Goal: Task Accomplishment & Management: Manage account settings

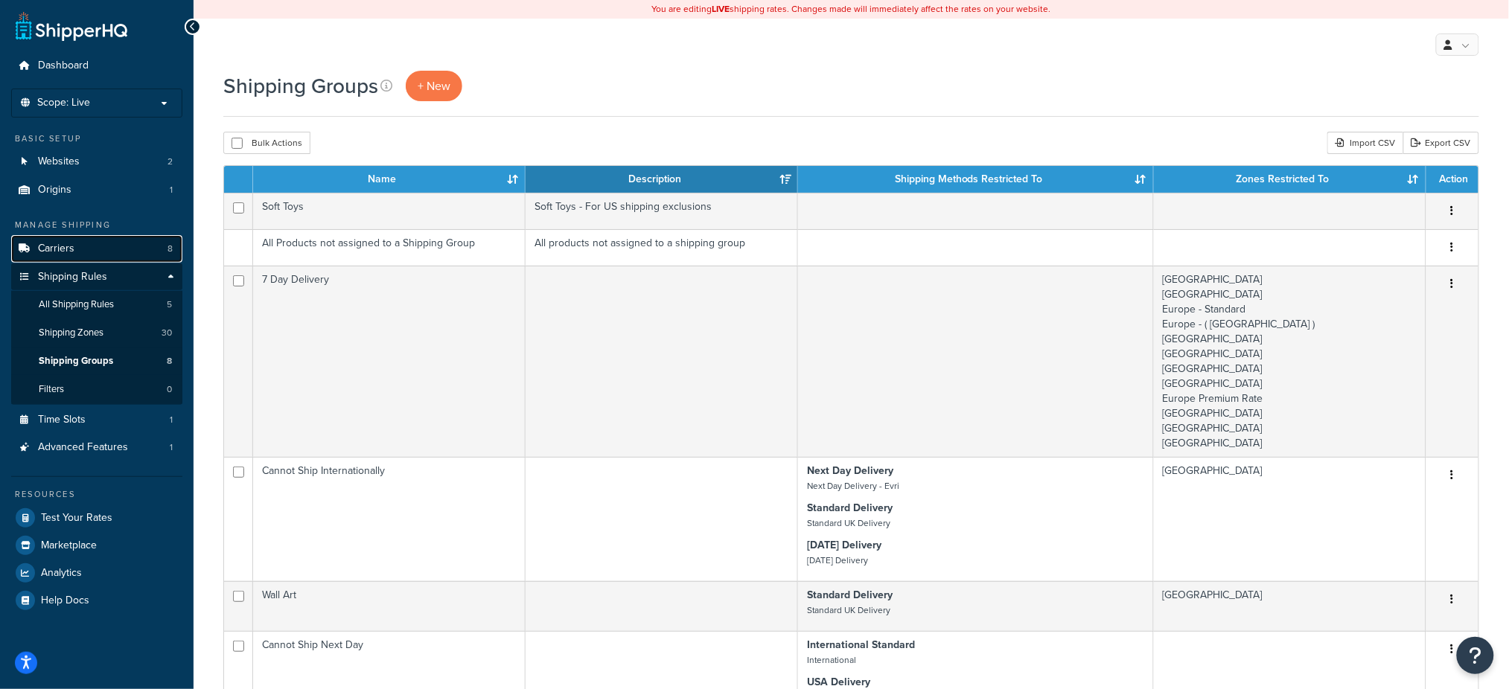
click at [52, 239] on link "Carriers 8" at bounding box center [96, 249] width 171 height 28
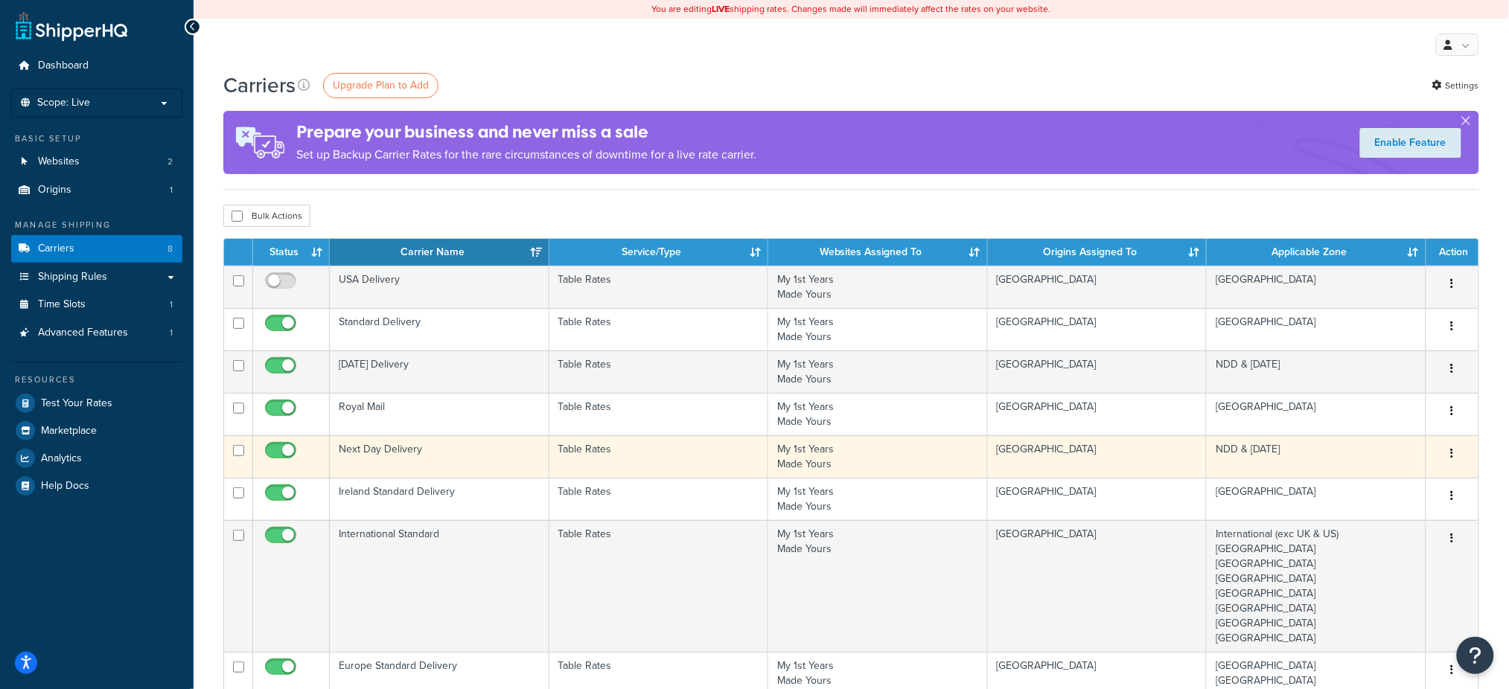
click at [354, 454] on td "Next Day Delivery" at bounding box center [440, 457] width 220 height 42
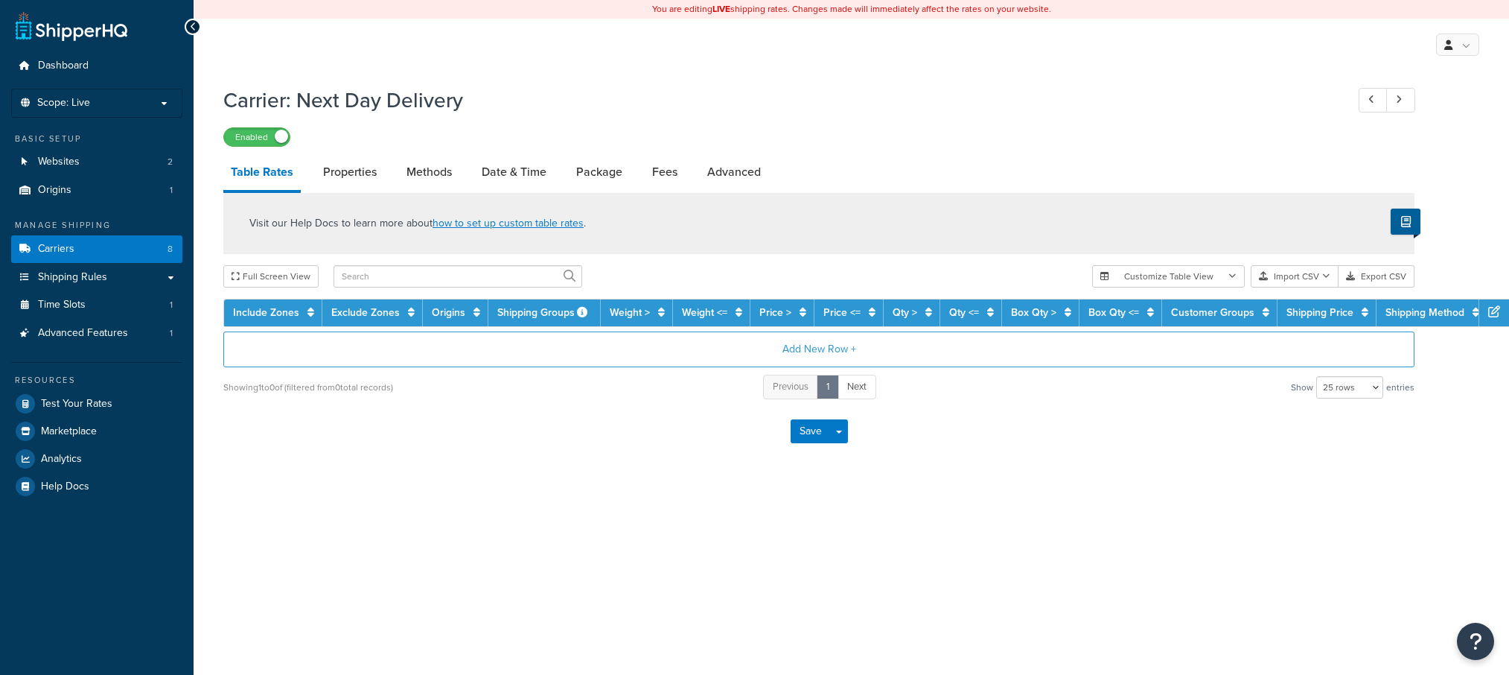
select select "25"
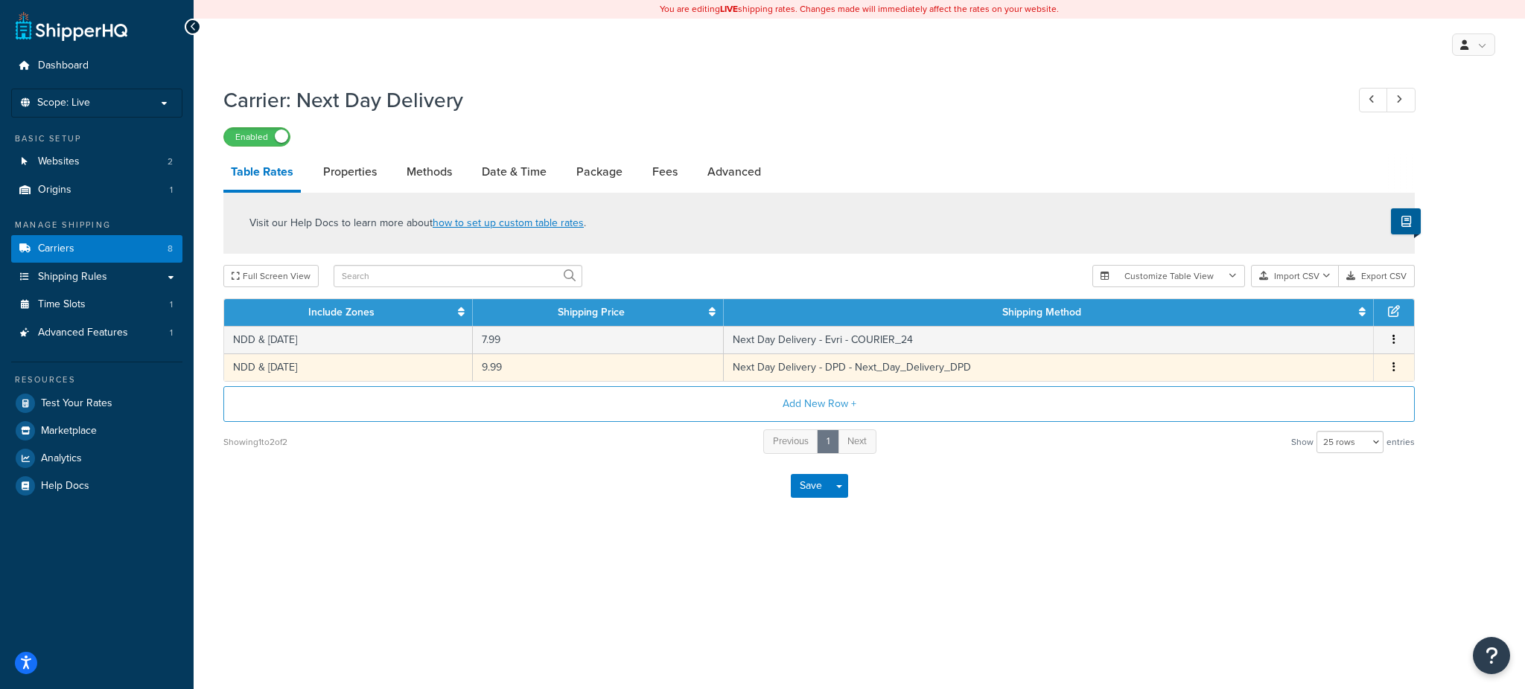
click at [1394, 361] on button "button" at bounding box center [1394, 368] width 12 height 16
click at [1339, 396] on div "Delete" at bounding box center [1318, 398] width 106 height 31
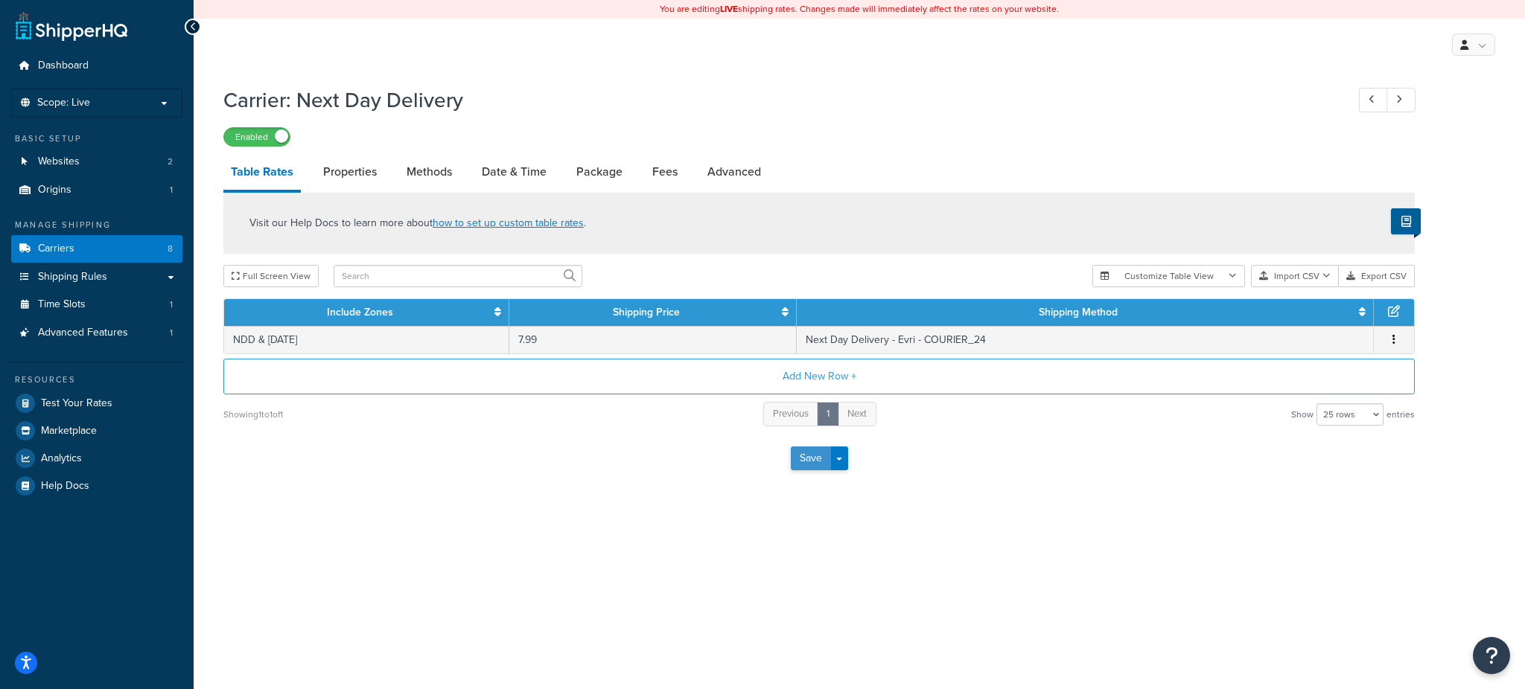
click at [811, 457] on button "Save" at bounding box center [811, 459] width 40 height 24
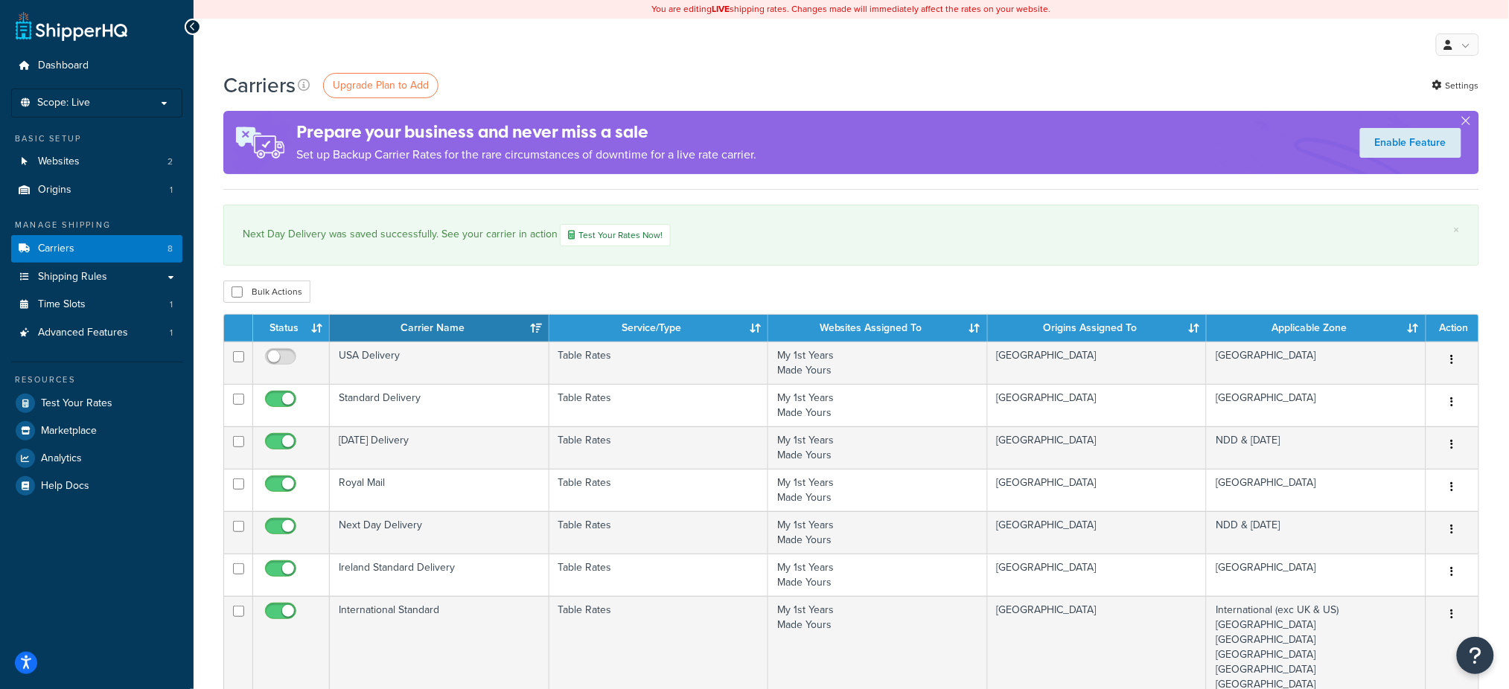
click at [1108, 284] on div "Bulk Actions Duplicate Delete" at bounding box center [851, 292] width 1256 height 22
